Goal: Task Accomplishment & Management: Complete application form

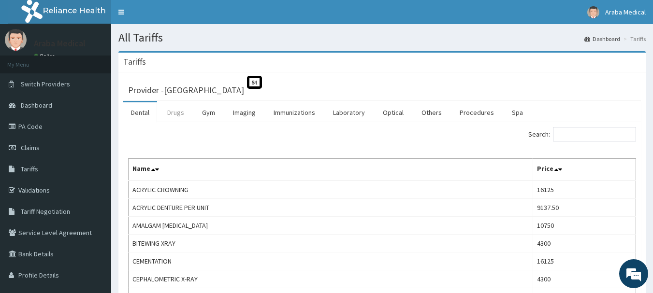
click at [187, 113] on link "Drugs" at bounding box center [175, 112] width 32 height 20
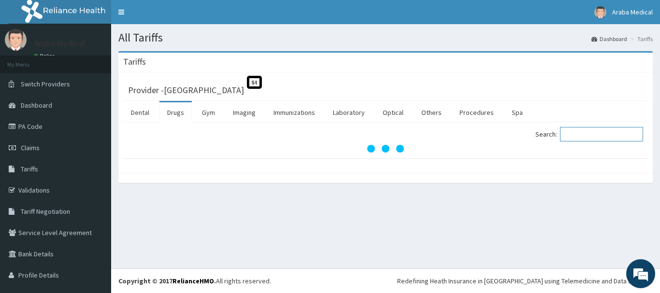
click at [572, 132] on input "Search:" at bounding box center [601, 134] width 83 height 14
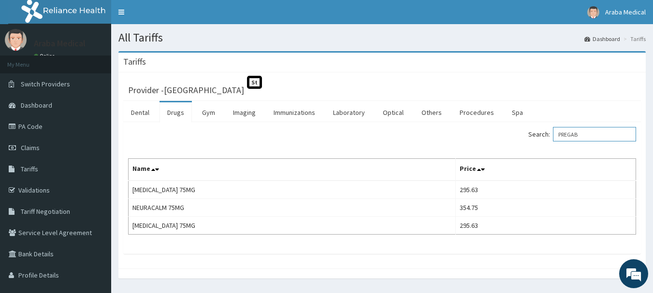
click at [572, 132] on input "PREGAB" at bounding box center [594, 134] width 83 height 14
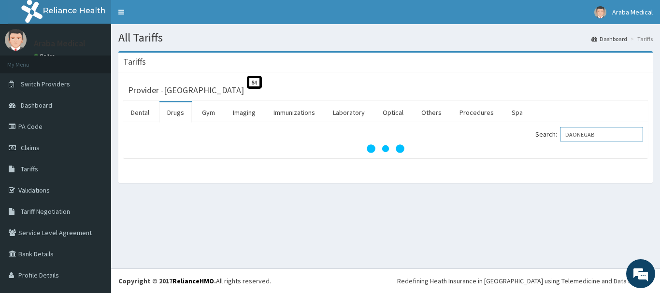
click at [610, 139] on input "DAONEGAB" at bounding box center [601, 134] width 83 height 14
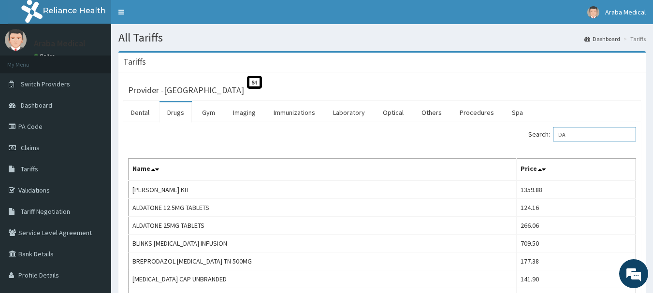
type input "DA"
click at [22, 125] on link "PA Code" at bounding box center [55, 126] width 111 height 21
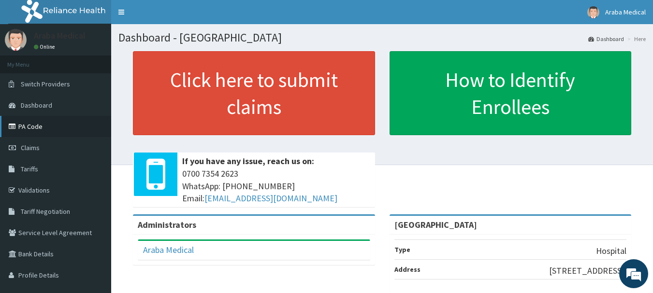
click at [32, 125] on link "PA Code" at bounding box center [55, 126] width 111 height 21
click at [34, 144] on span "Claims" at bounding box center [30, 148] width 19 height 9
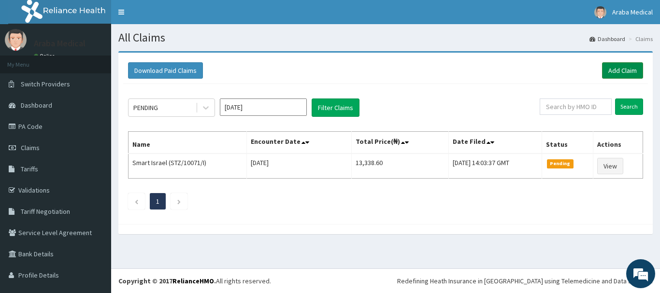
click at [622, 67] on link "Add Claim" at bounding box center [622, 70] width 41 height 16
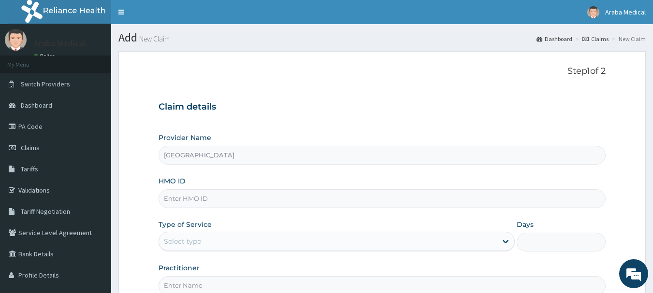
type input "[GEOGRAPHIC_DATA]"
click at [175, 203] on input "HMO ID" at bounding box center [383, 198] width 448 height 19
paste input "ARM/10144/A"
type input "ARM/10144/A"
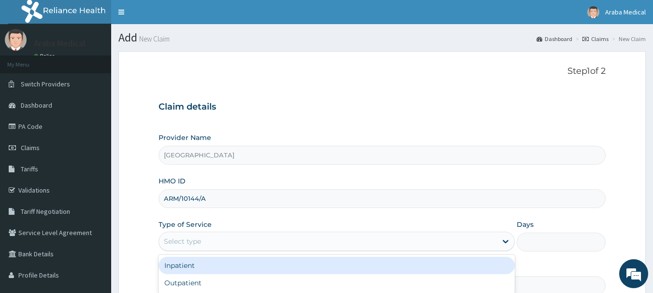
click at [187, 243] on div "Select type" at bounding box center [182, 242] width 37 height 10
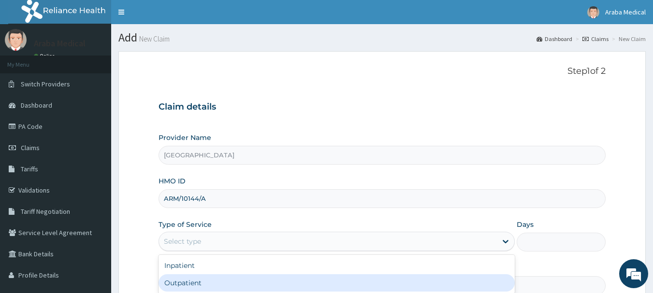
click at [200, 281] on div "Outpatient" at bounding box center [337, 283] width 356 height 17
type input "1"
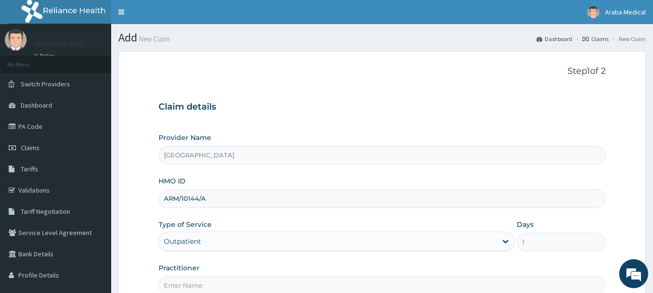
click at [200, 281] on input "Practitioner" at bounding box center [383, 285] width 448 height 19
type input "DR OGUNTUGA"
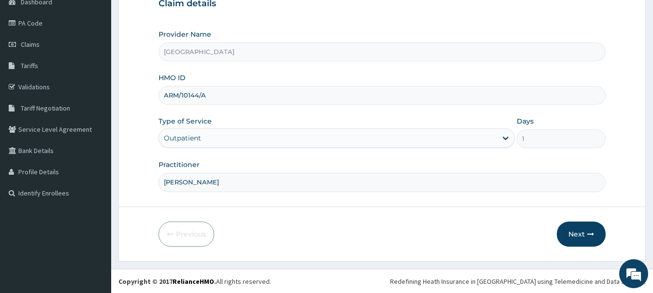
scroll to position [104, 0]
click at [577, 229] on button "Next" at bounding box center [581, 233] width 49 height 25
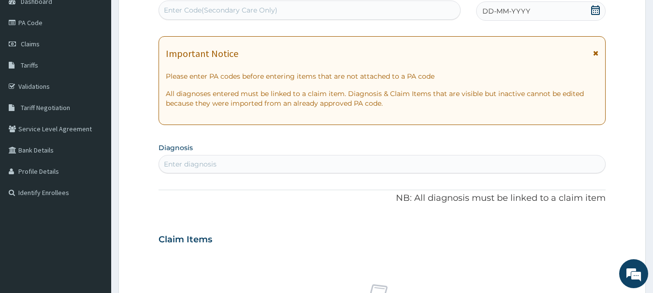
click at [591, 14] on icon at bounding box center [596, 10] width 10 height 10
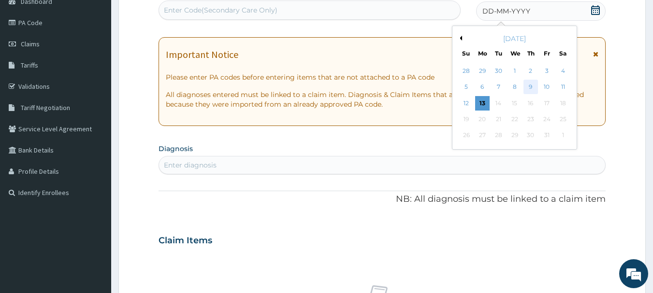
click at [528, 87] on div "9" at bounding box center [530, 87] width 14 height 14
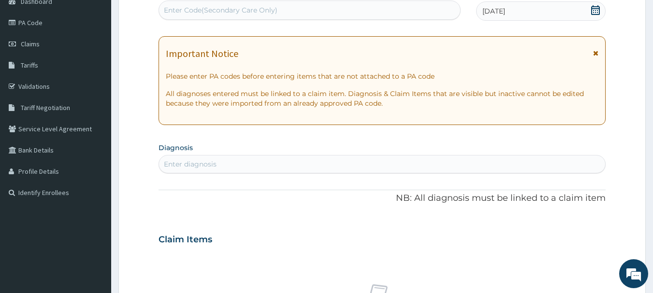
click at [260, 169] on div "Enter diagnosis" at bounding box center [382, 164] width 447 height 15
type input "MALARIA"
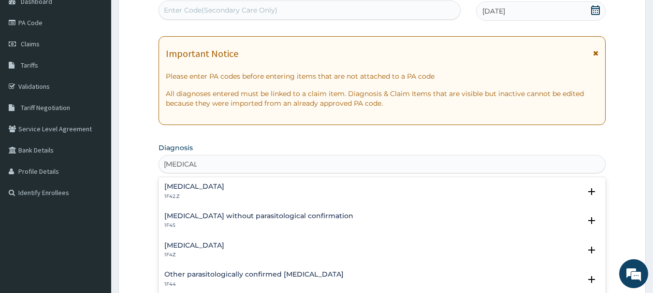
click at [183, 188] on h4 "Plasmodium malariae malaria without complication" at bounding box center [194, 186] width 60 height 7
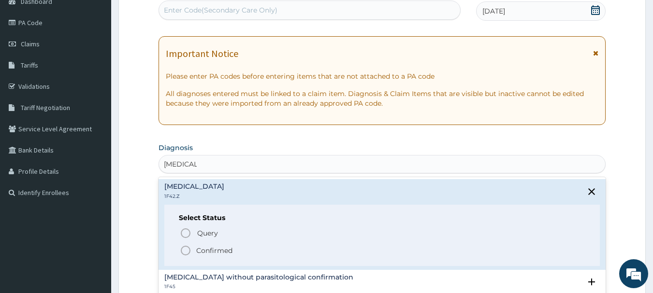
click at [187, 249] on icon "status option filled" at bounding box center [186, 251] width 12 height 12
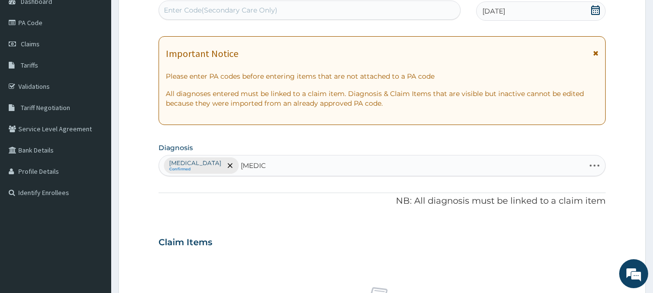
type input "SEPSIS"
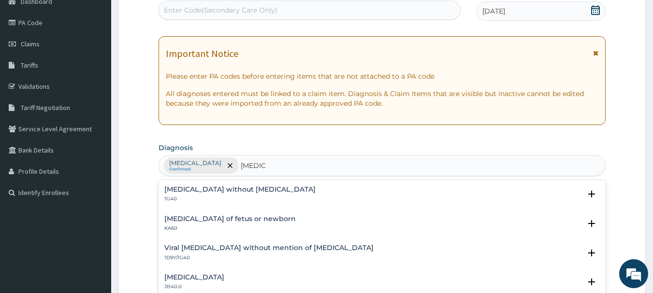
click at [184, 193] on h4 "Sepsis without septic shock" at bounding box center [239, 189] width 151 height 7
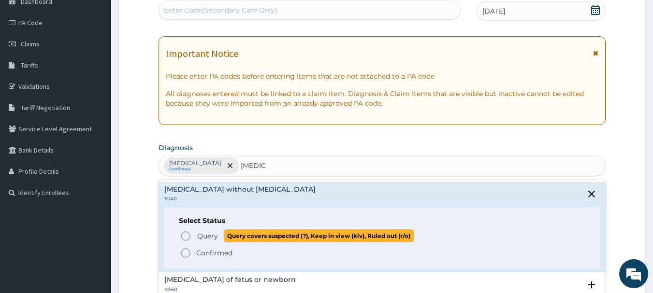
click at [188, 235] on icon "status option query" at bounding box center [186, 237] width 12 height 12
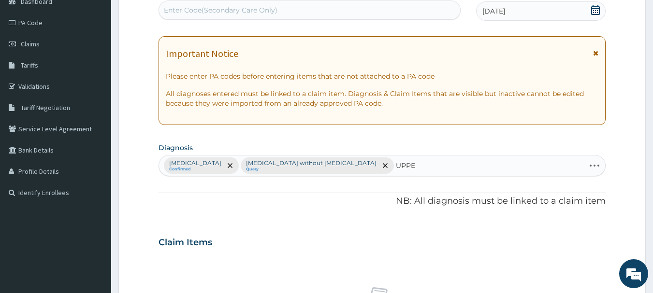
type input "UPPER"
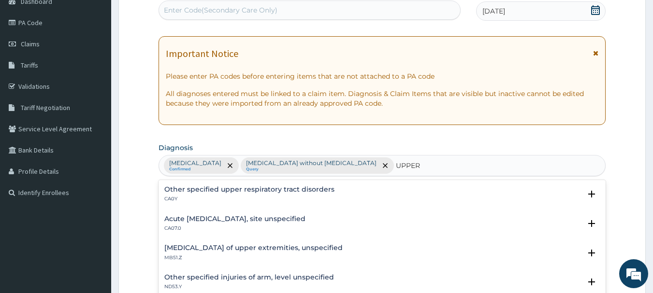
click at [188, 189] on h4 "Other specified upper respiratory tract disorders" at bounding box center [249, 189] width 170 height 7
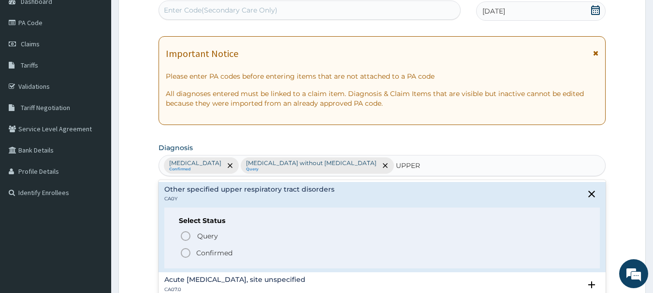
click at [188, 252] on icon "status option filled" at bounding box center [186, 253] width 12 height 12
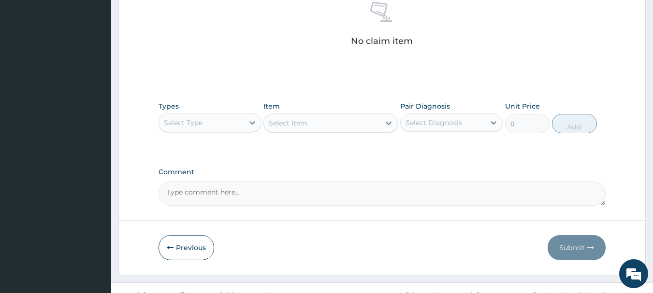
scroll to position [422, 0]
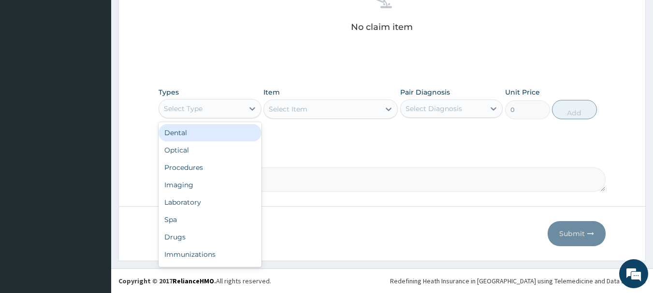
click at [201, 104] on div "Select Type" at bounding box center [183, 109] width 39 height 10
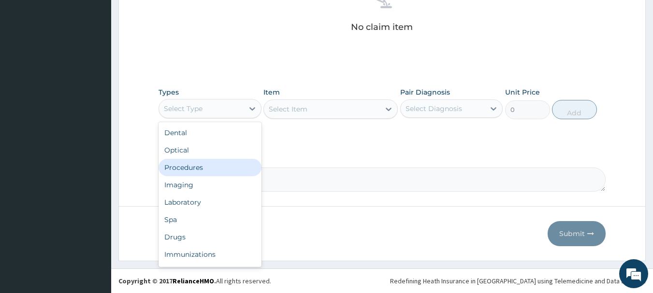
click at [220, 164] on div "Procedures" at bounding box center [210, 167] width 103 height 17
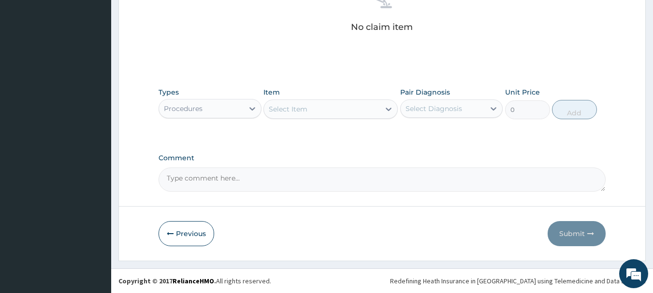
click at [341, 108] on div "Select Item" at bounding box center [322, 108] width 116 height 15
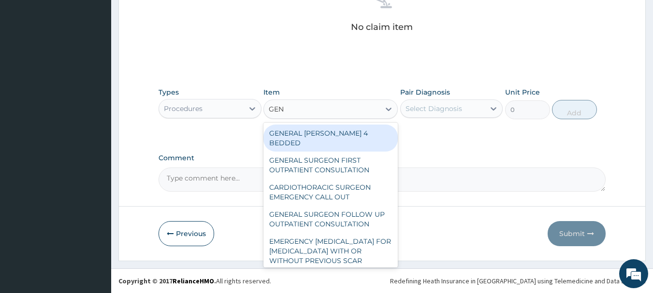
type input "GENE"
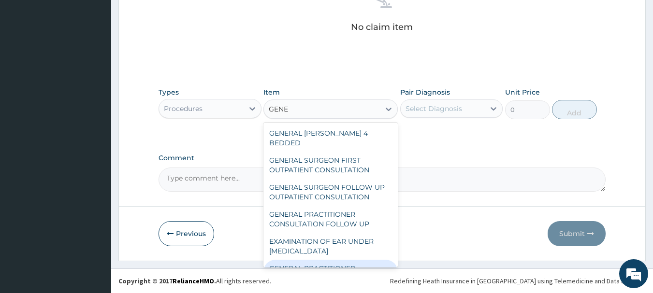
click at [316, 265] on div "GENERAL PRACTITIONER CONSULTATION FIRST OUTPATIENT CONSULTATION" at bounding box center [330, 278] width 134 height 37
type input "3547.5"
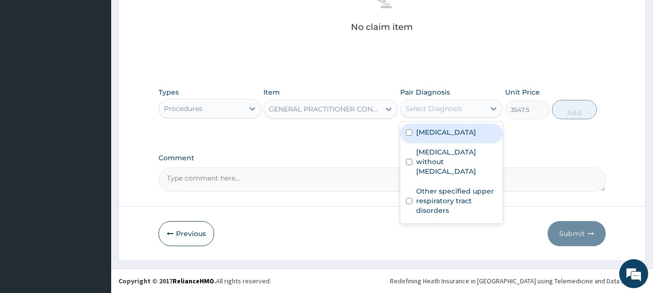
click at [450, 110] on div "Select Diagnosis" at bounding box center [434, 109] width 57 height 10
click at [451, 130] on label "Plasmodium malariae malaria without complication" at bounding box center [446, 133] width 60 height 10
checkbox input "true"
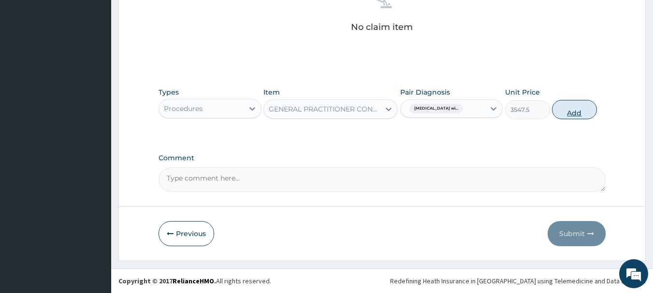
click at [578, 105] on button "Add" at bounding box center [574, 109] width 45 height 19
type input "0"
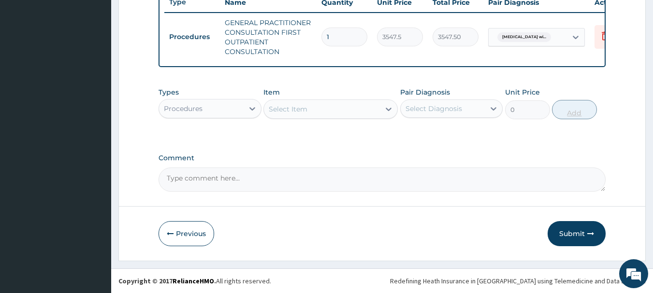
scroll to position [398, 0]
click at [211, 111] on div "Procedures" at bounding box center [201, 108] width 85 height 15
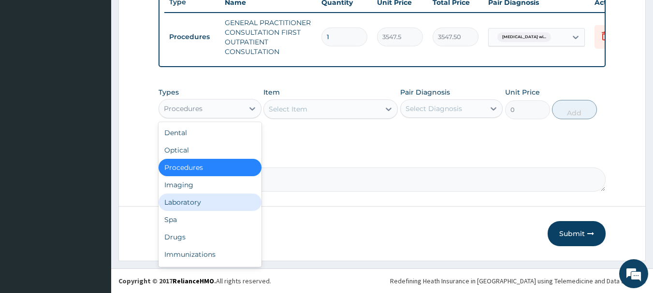
click at [188, 208] on div "Laboratory" at bounding box center [210, 202] width 103 height 17
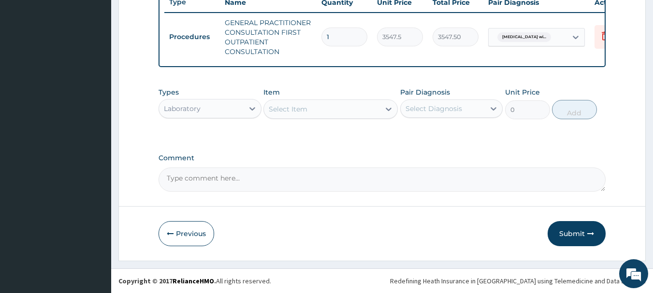
click at [338, 112] on div "Select Item" at bounding box center [322, 108] width 116 height 15
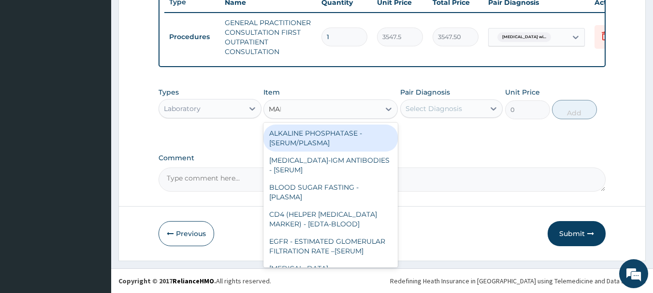
type input "MALA"
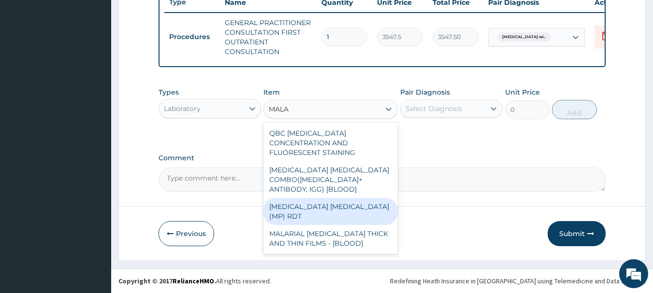
click at [335, 198] on div "MALARIA PARASITE (MP) RDT" at bounding box center [330, 211] width 134 height 27
type input "1612.5"
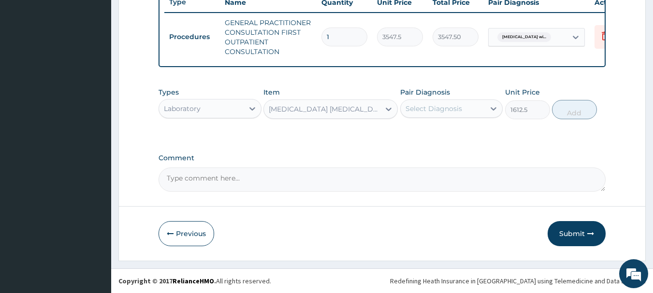
click at [446, 102] on div "Select Diagnosis" at bounding box center [443, 108] width 85 height 15
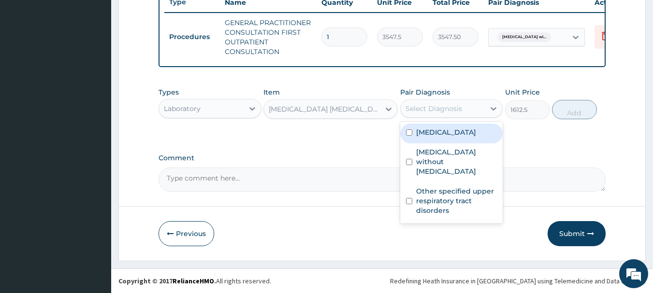
click at [453, 137] on label "Plasmodium malariae malaria without complication" at bounding box center [446, 133] width 60 height 10
checkbox input "true"
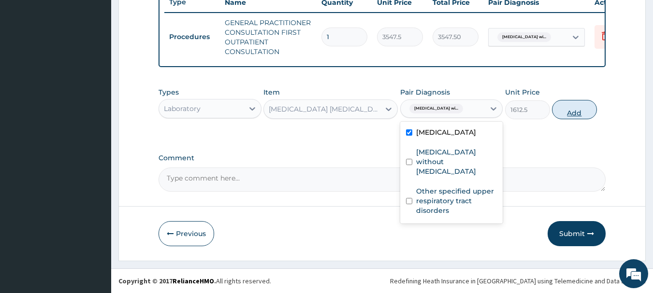
click at [576, 108] on button "Add" at bounding box center [574, 109] width 45 height 19
type input "0"
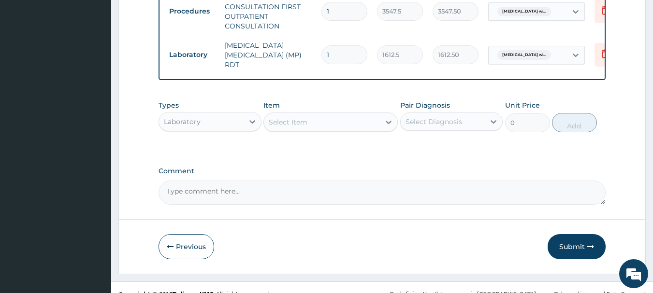
click at [287, 127] on div "Select Item" at bounding box center [288, 122] width 39 height 10
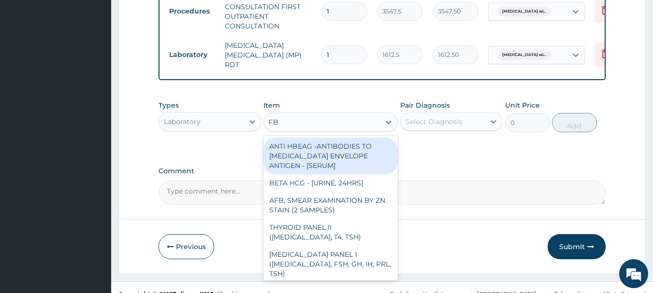
type input "FBC"
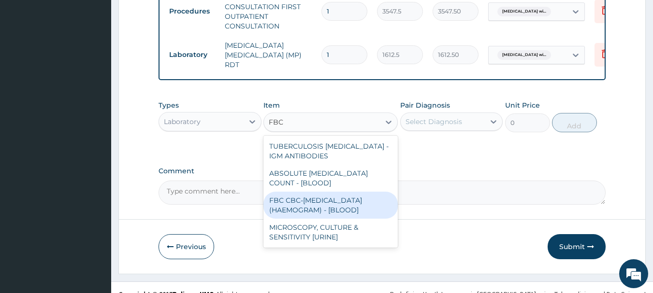
click at [301, 219] on div "FBC CBC-COMPLETE BLOOD COUNT (HAEMOGRAM) - [BLOOD]" at bounding box center [330, 205] width 134 height 27
type input "4300"
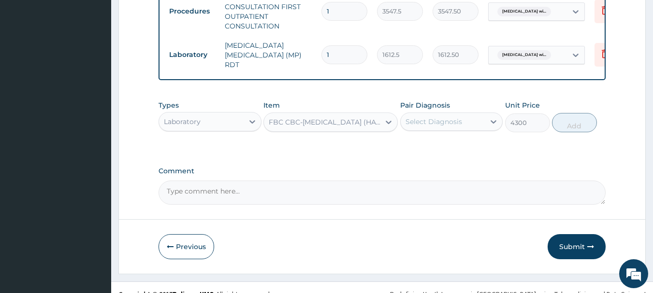
click at [453, 130] on div "Pair Diagnosis Select Diagnosis" at bounding box center [451, 117] width 103 height 32
click at [447, 127] on div "Select Diagnosis" at bounding box center [434, 122] width 57 height 10
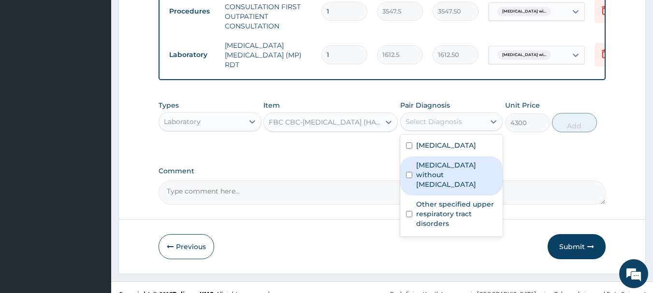
click at [432, 196] on div "Sepsis without septic shock" at bounding box center [451, 176] width 103 height 39
checkbox input "true"
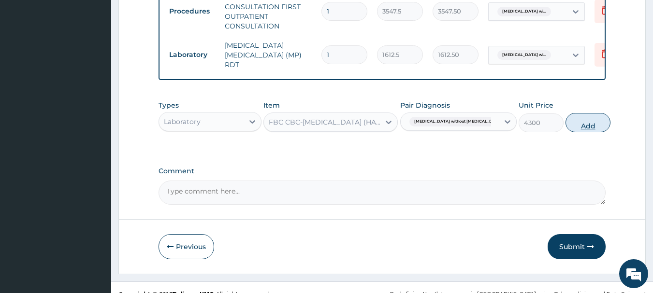
click at [575, 132] on button "Add" at bounding box center [587, 122] width 45 height 19
type input "0"
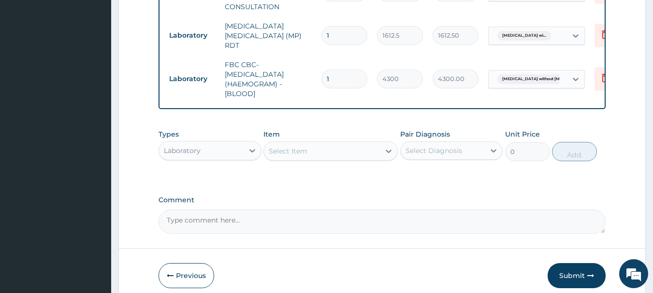
scroll to position [480, 0]
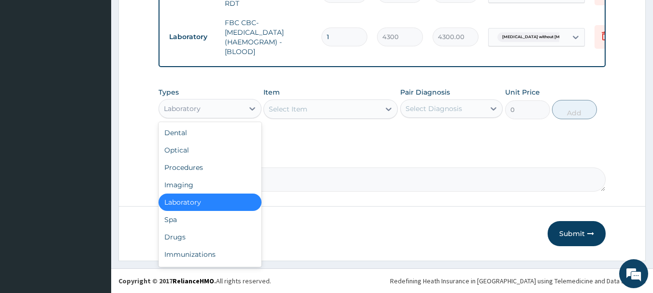
click at [220, 106] on div "Laboratory" at bounding box center [201, 108] width 85 height 15
click at [189, 230] on div "Drugs" at bounding box center [210, 237] width 103 height 17
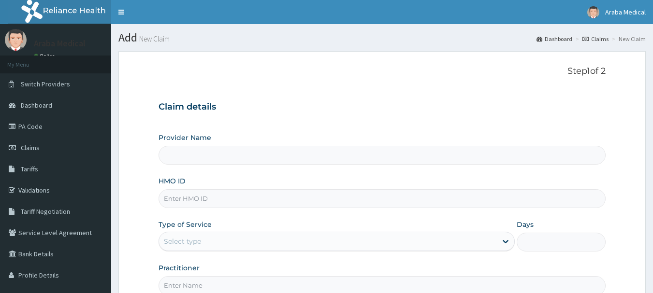
type input "[GEOGRAPHIC_DATA]"
